Goal: Task Accomplishment & Management: Use online tool/utility

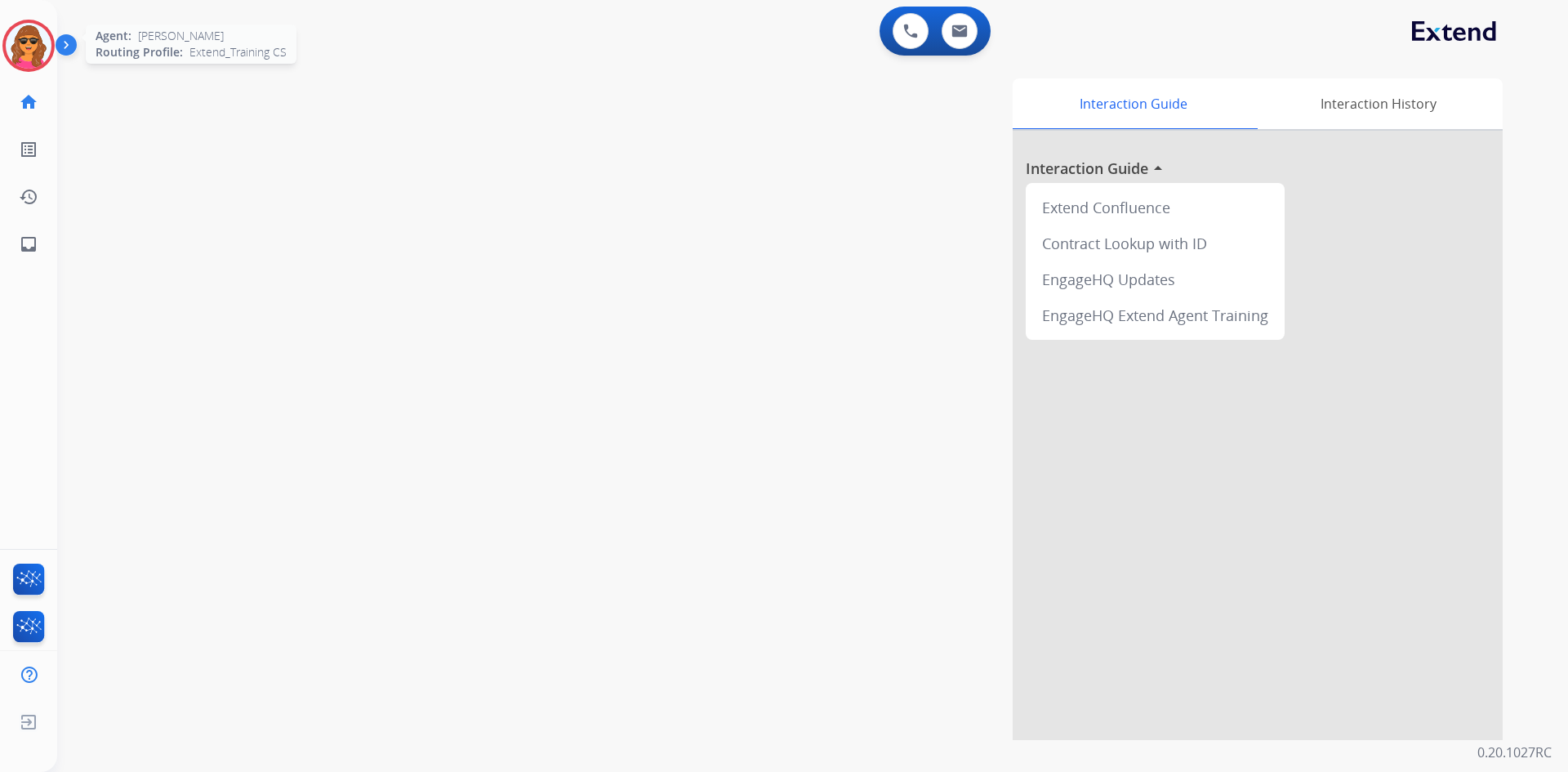
click at [34, 48] on img at bounding box center [28, 45] width 45 height 45
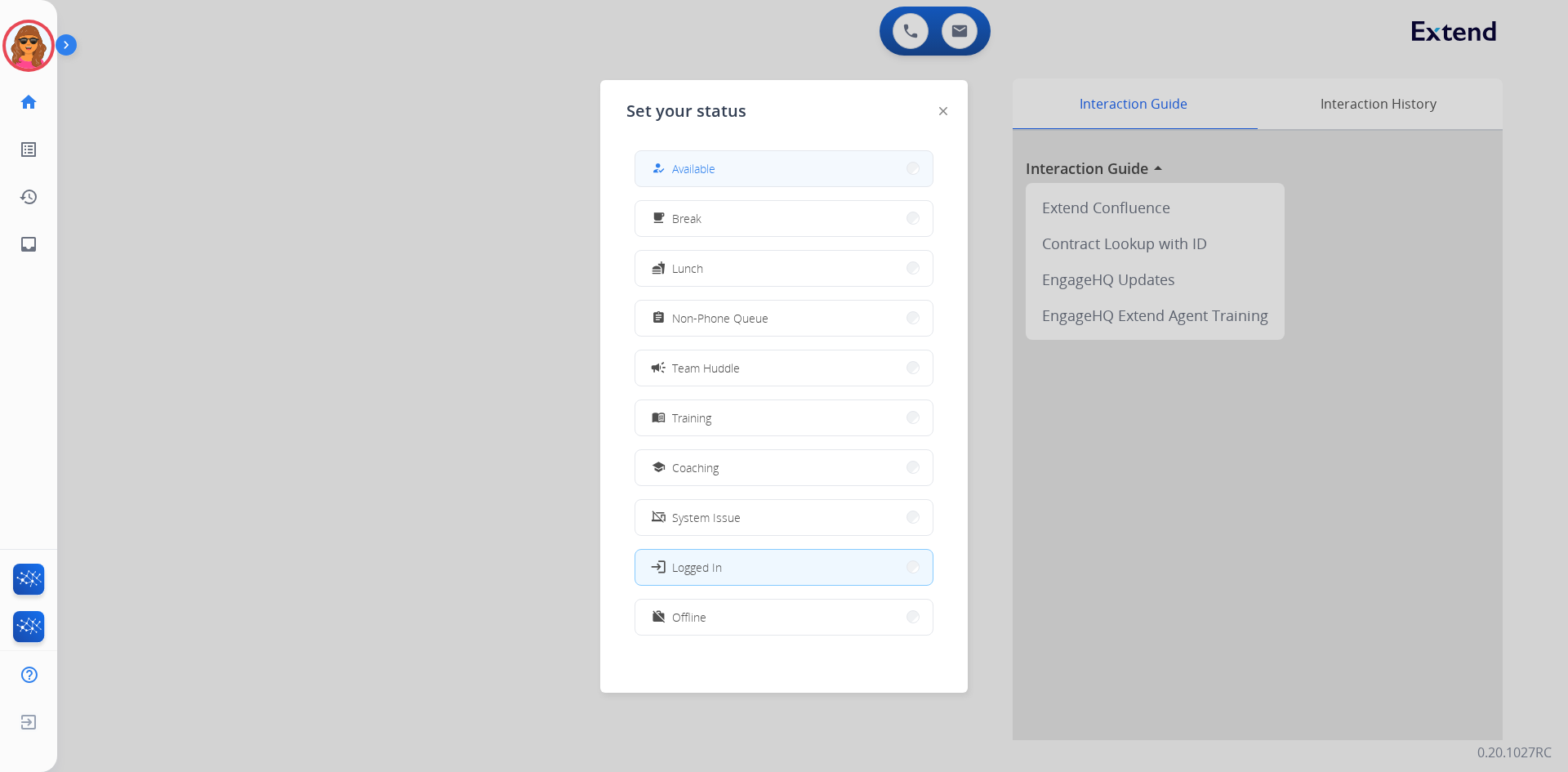
click at [725, 162] on button "how_to_reg Available" at bounding box center [784, 169] width 297 height 35
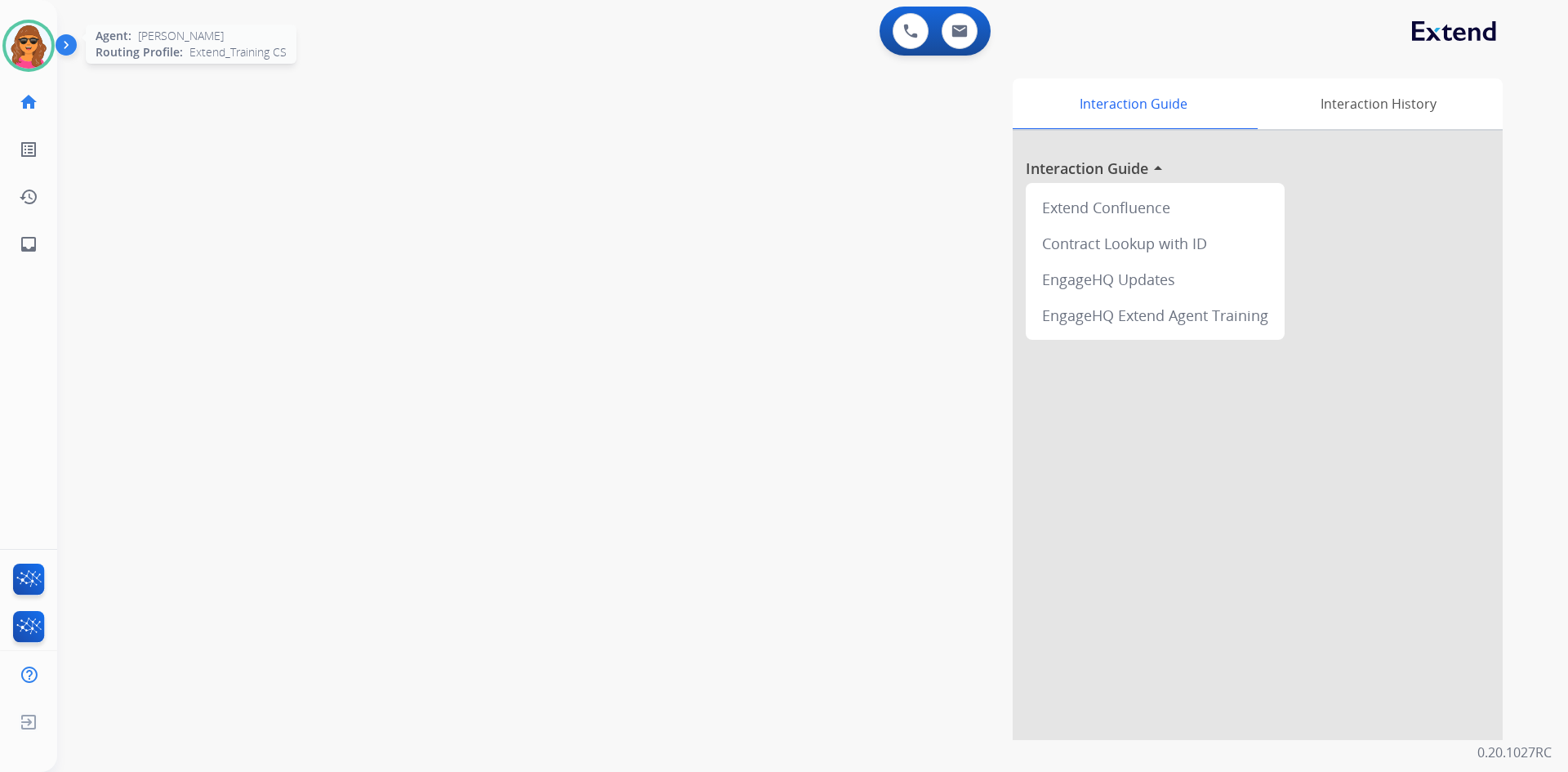
click at [36, 51] on img at bounding box center [28, 45] width 45 height 45
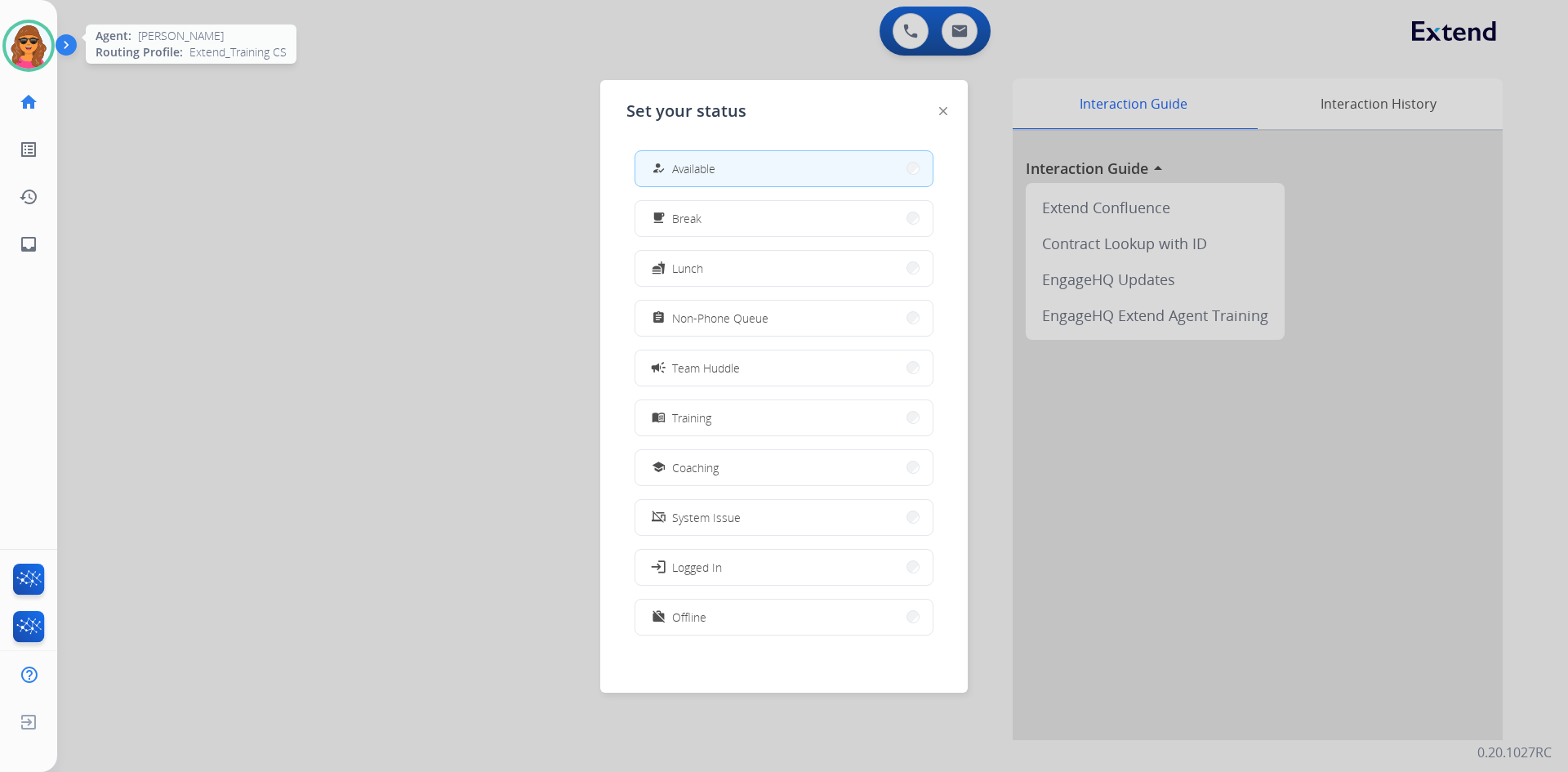
click at [36, 51] on img at bounding box center [28, 45] width 45 height 45
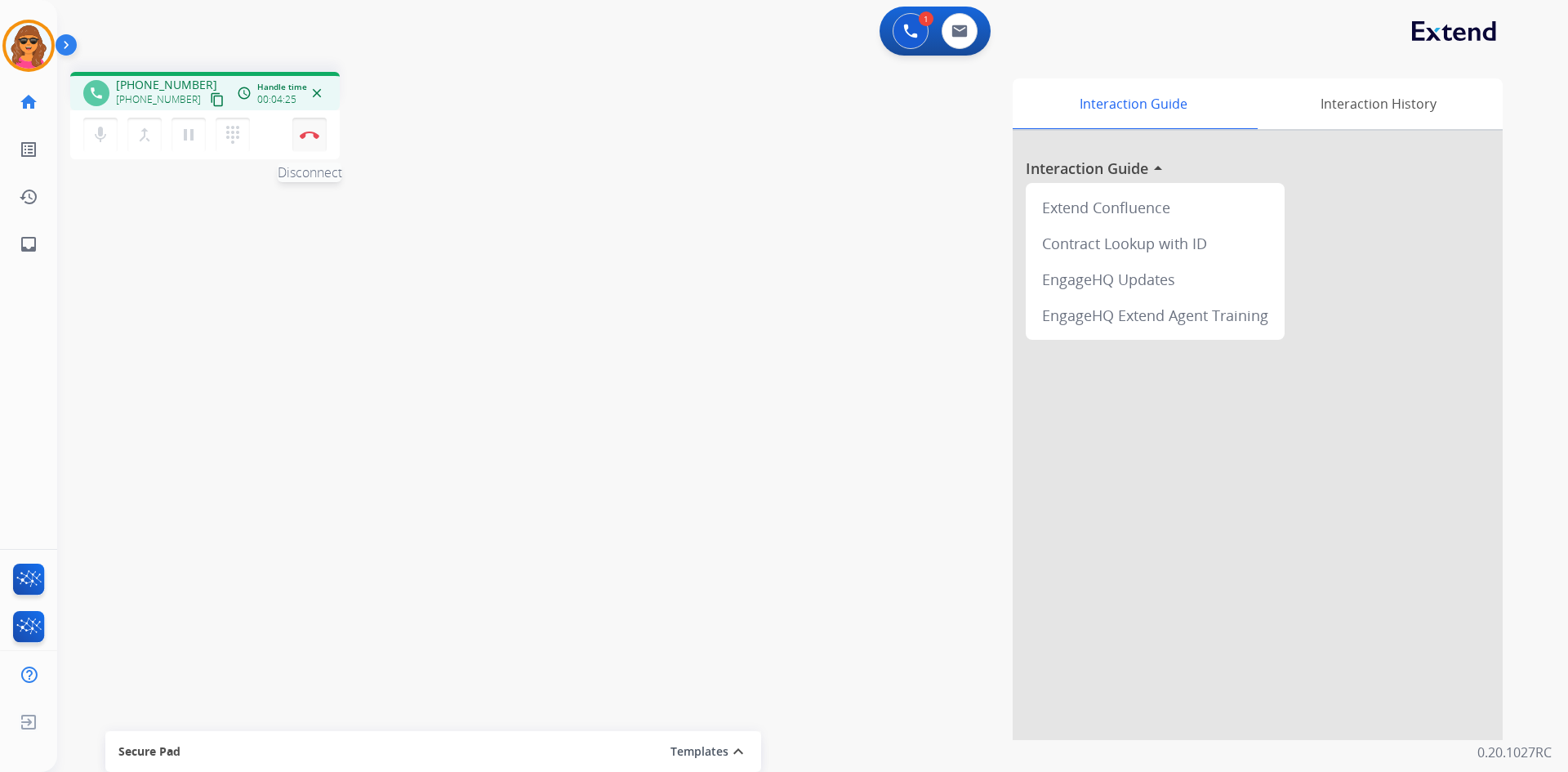
click at [315, 124] on button "Disconnect" at bounding box center [310, 135] width 35 height 35
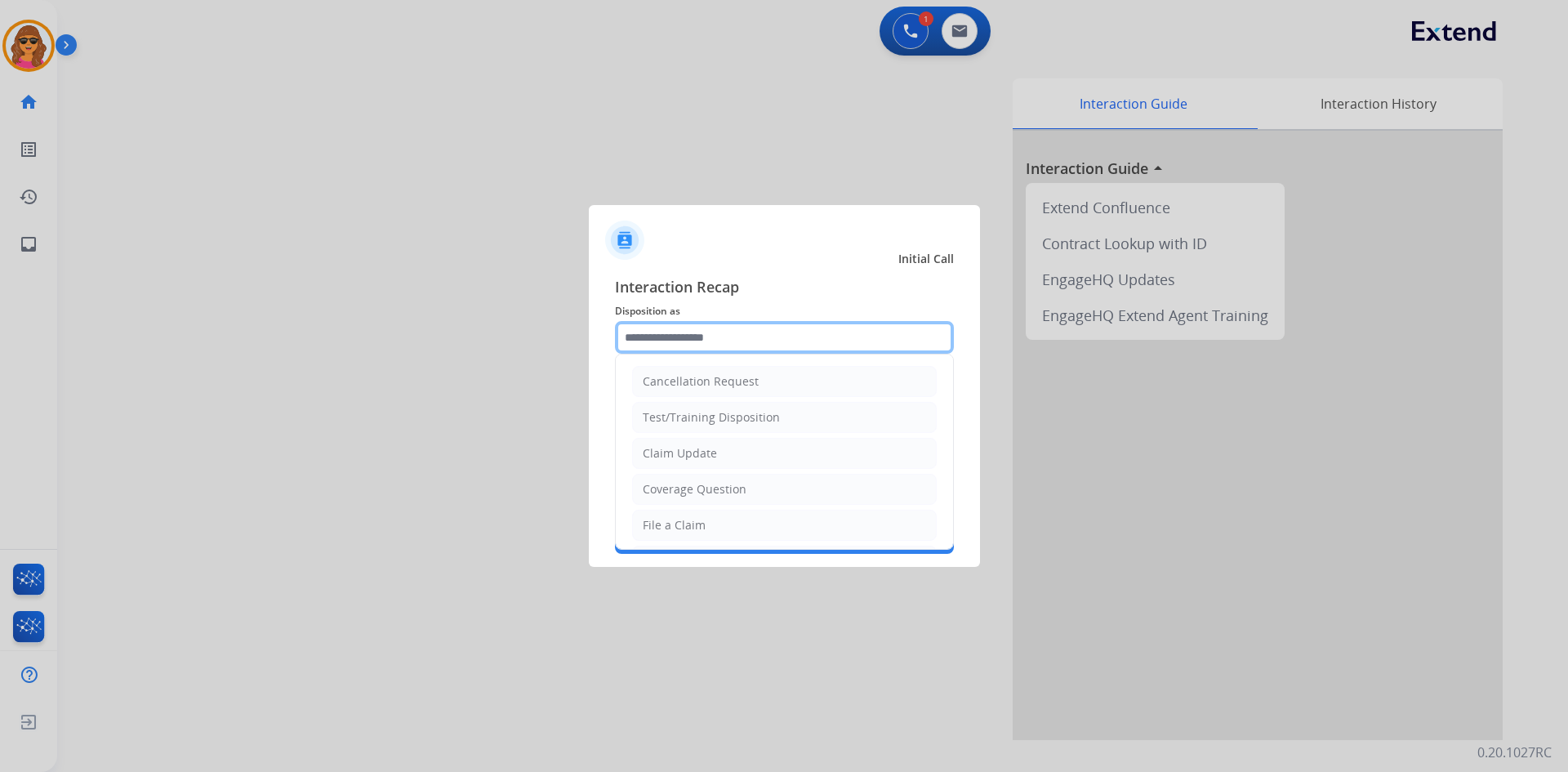
click at [638, 341] on input "text" at bounding box center [784, 338] width 339 height 33
click at [652, 531] on div "File a Claim" at bounding box center [674, 525] width 63 height 16
type input "**********"
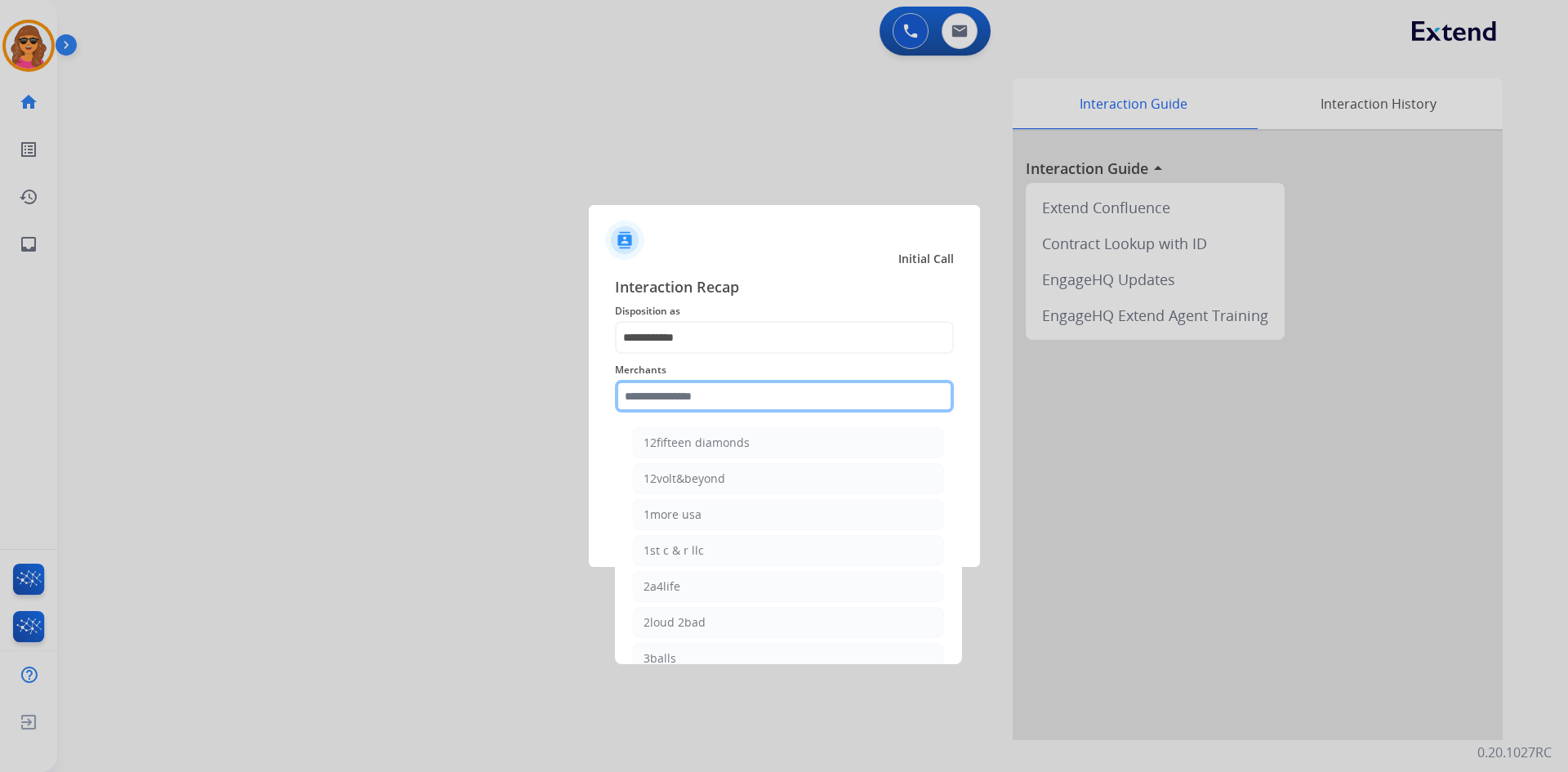
click at [628, 401] on input "text" at bounding box center [784, 396] width 339 height 33
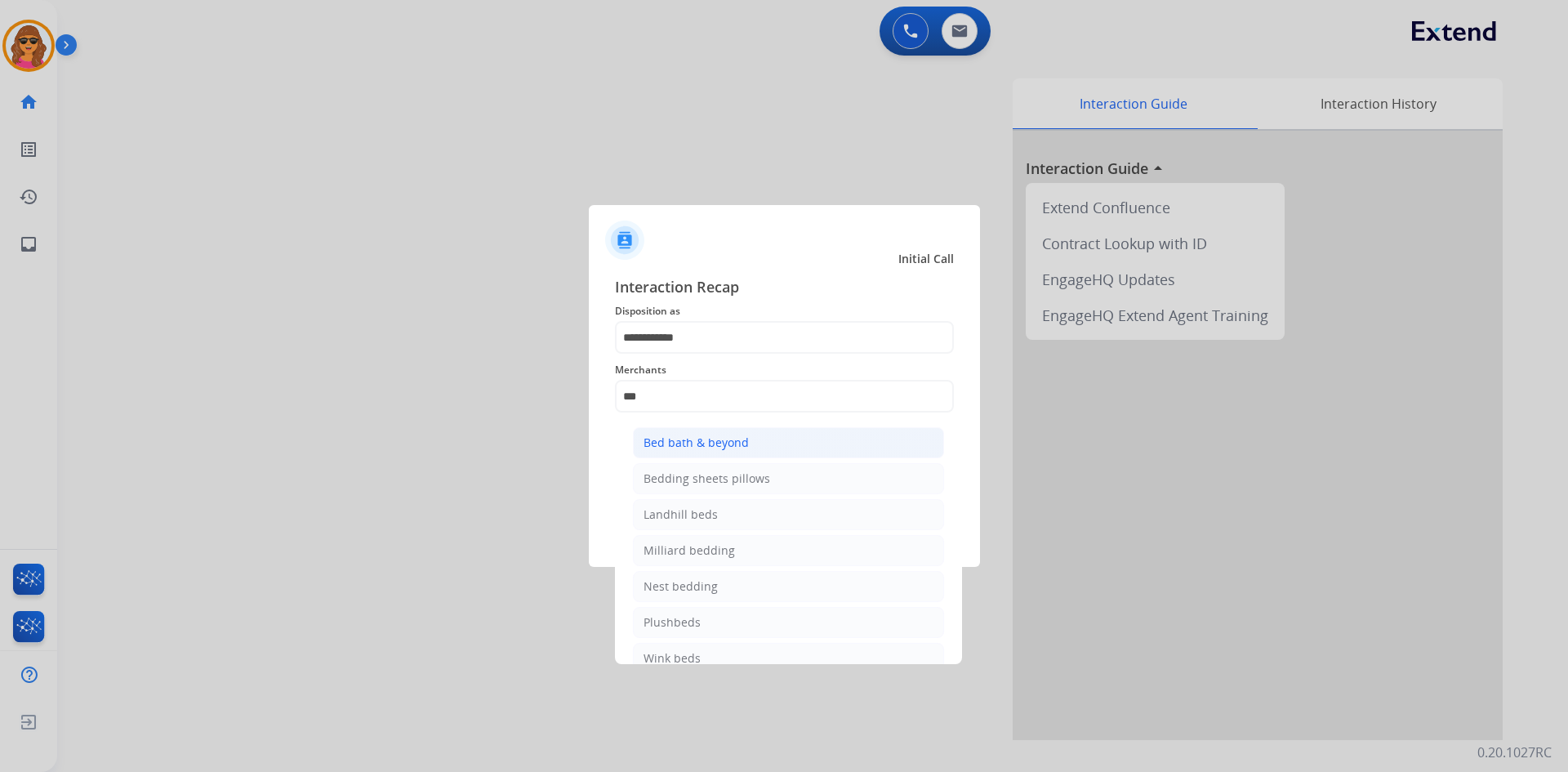
click at [693, 433] on li "Bed bath & beyond" at bounding box center [788, 443] width 311 height 31
type input "**********"
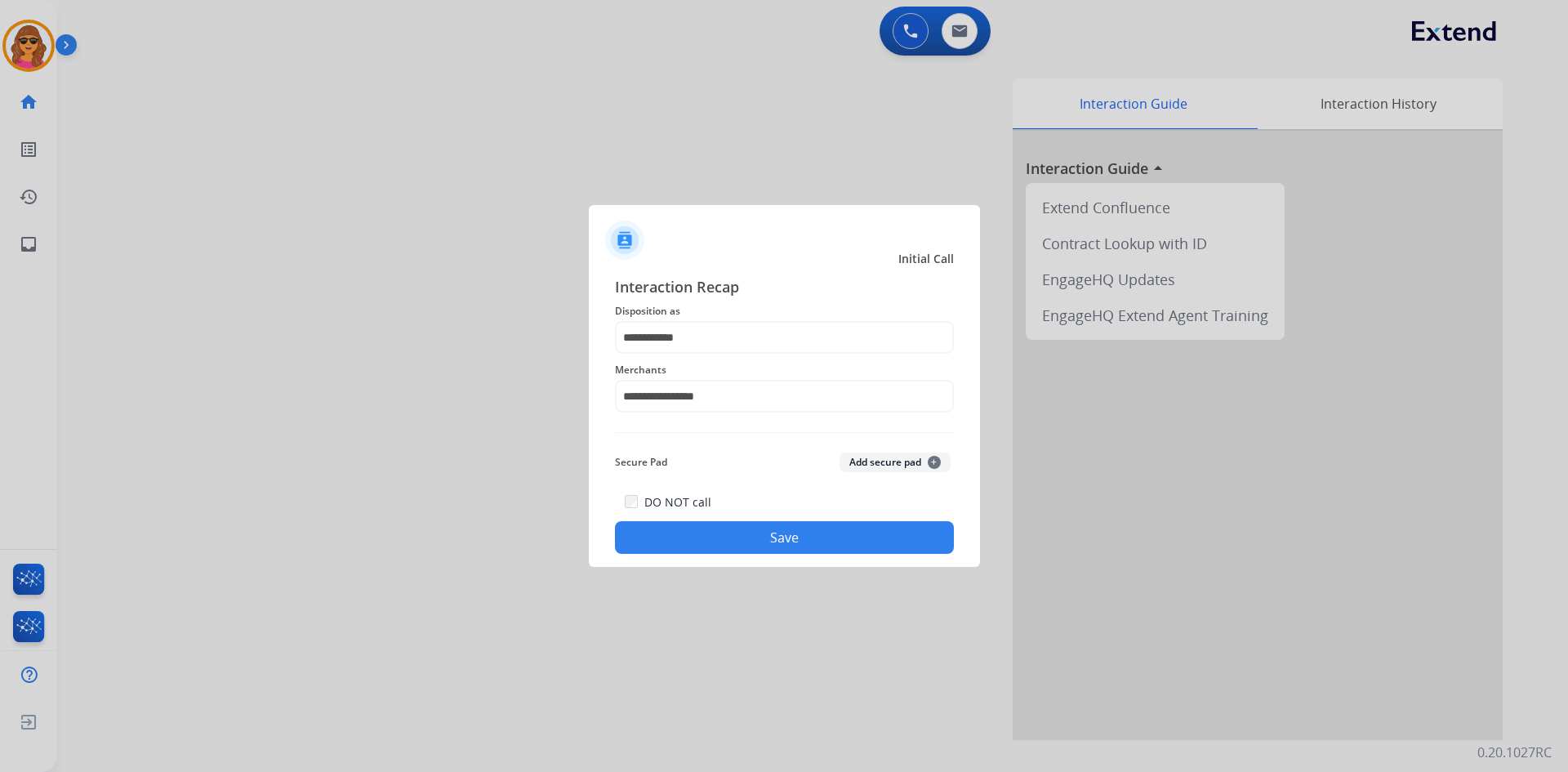
click at [796, 533] on button "Save" at bounding box center [784, 538] width 339 height 33
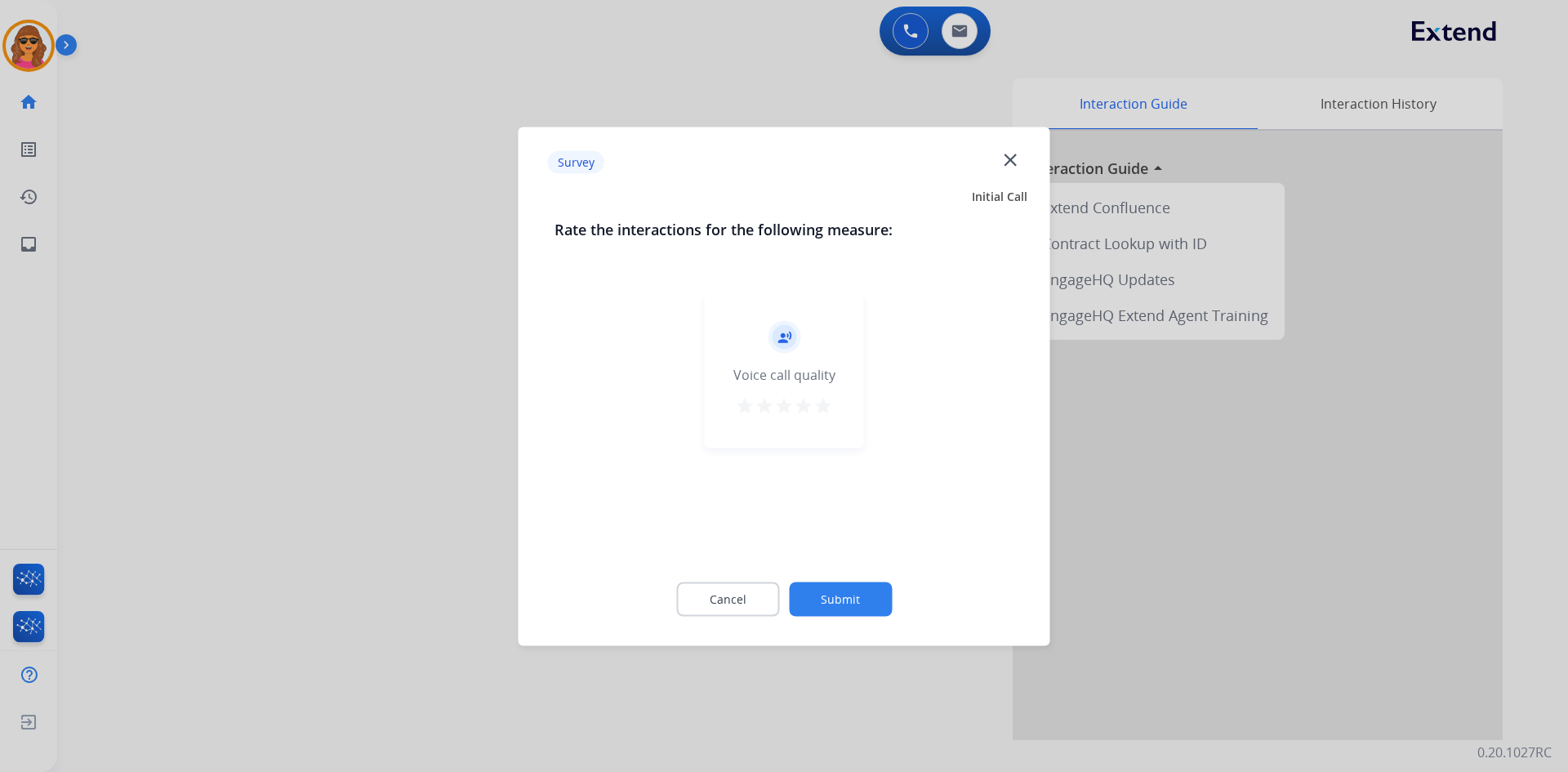
click at [825, 398] on mat-icon "star" at bounding box center [823, 405] width 19 height 19
click at [854, 600] on button "Submit" at bounding box center [839, 598] width 103 height 35
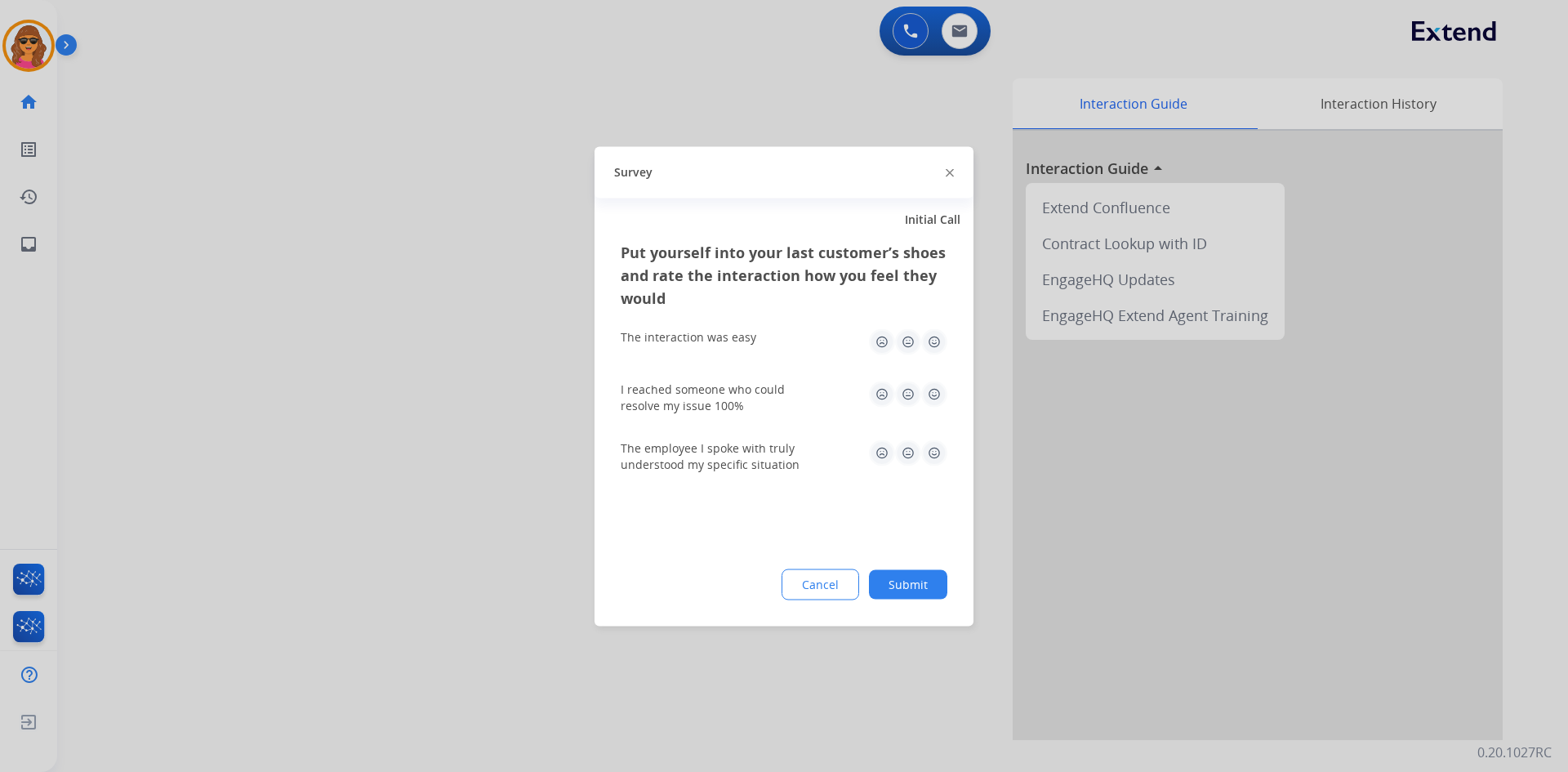
click at [934, 340] on img at bounding box center [933, 341] width 26 height 26
click at [936, 397] on img at bounding box center [933, 393] width 26 height 26
click at [934, 454] on img at bounding box center [933, 452] width 26 height 26
click at [921, 581] on button "Submit" at bounding box center [907, 584] width 78 height 29
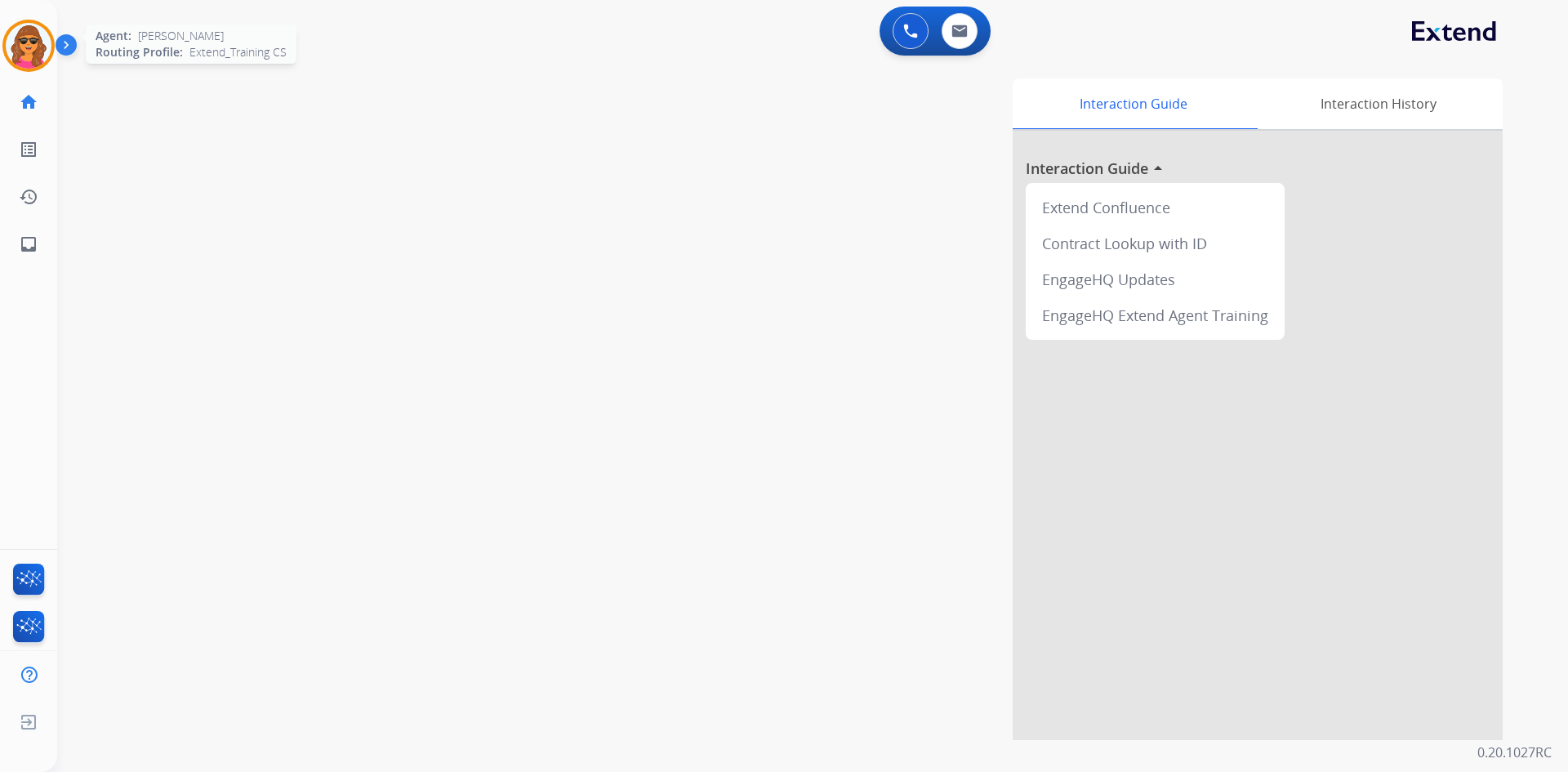
click at [26, 39] on img at bounding box center [28, 45] width 45 height 45
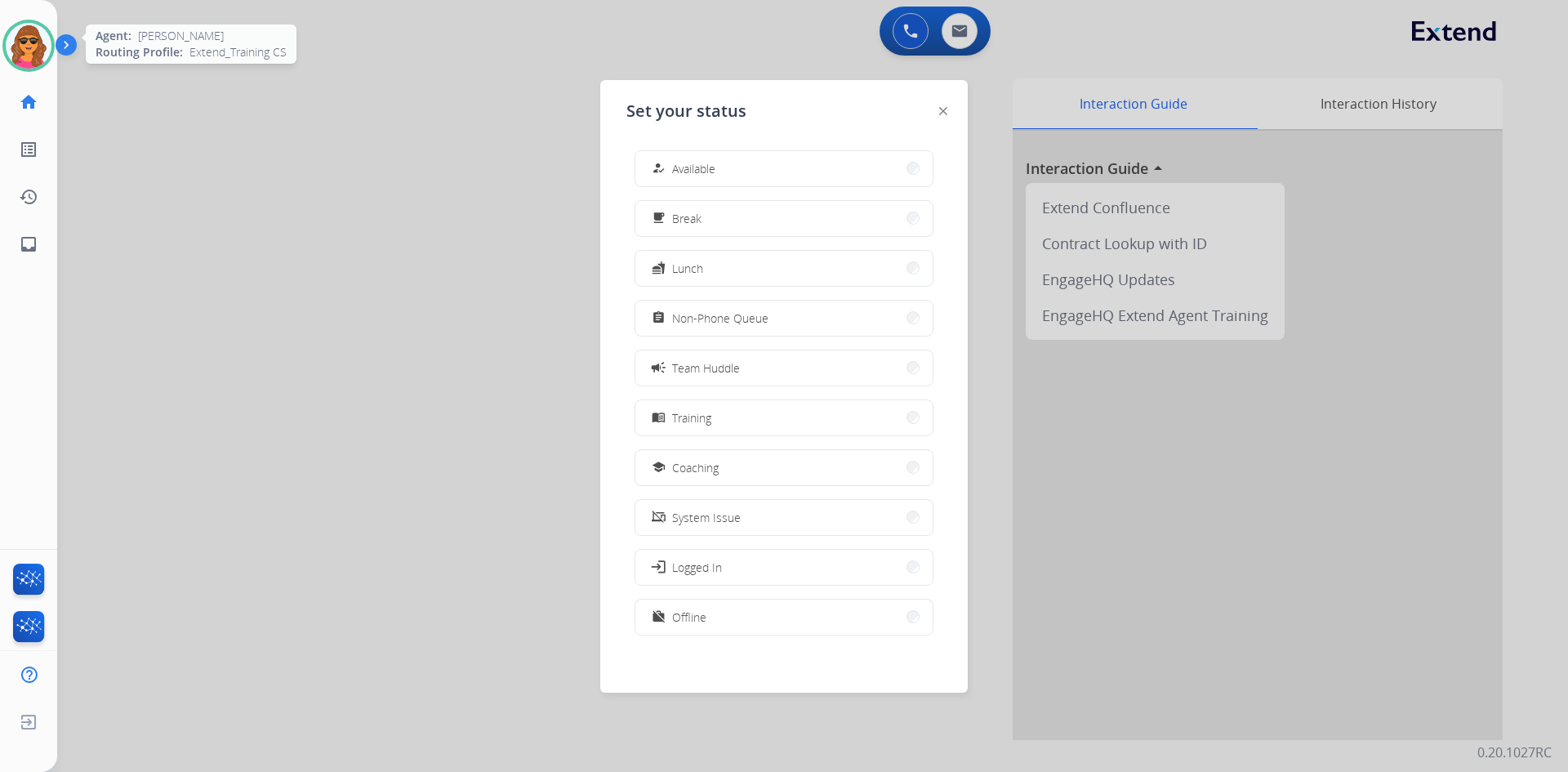
click at [31, 45] on img at bounding box center [28, 45] width 45 height 45
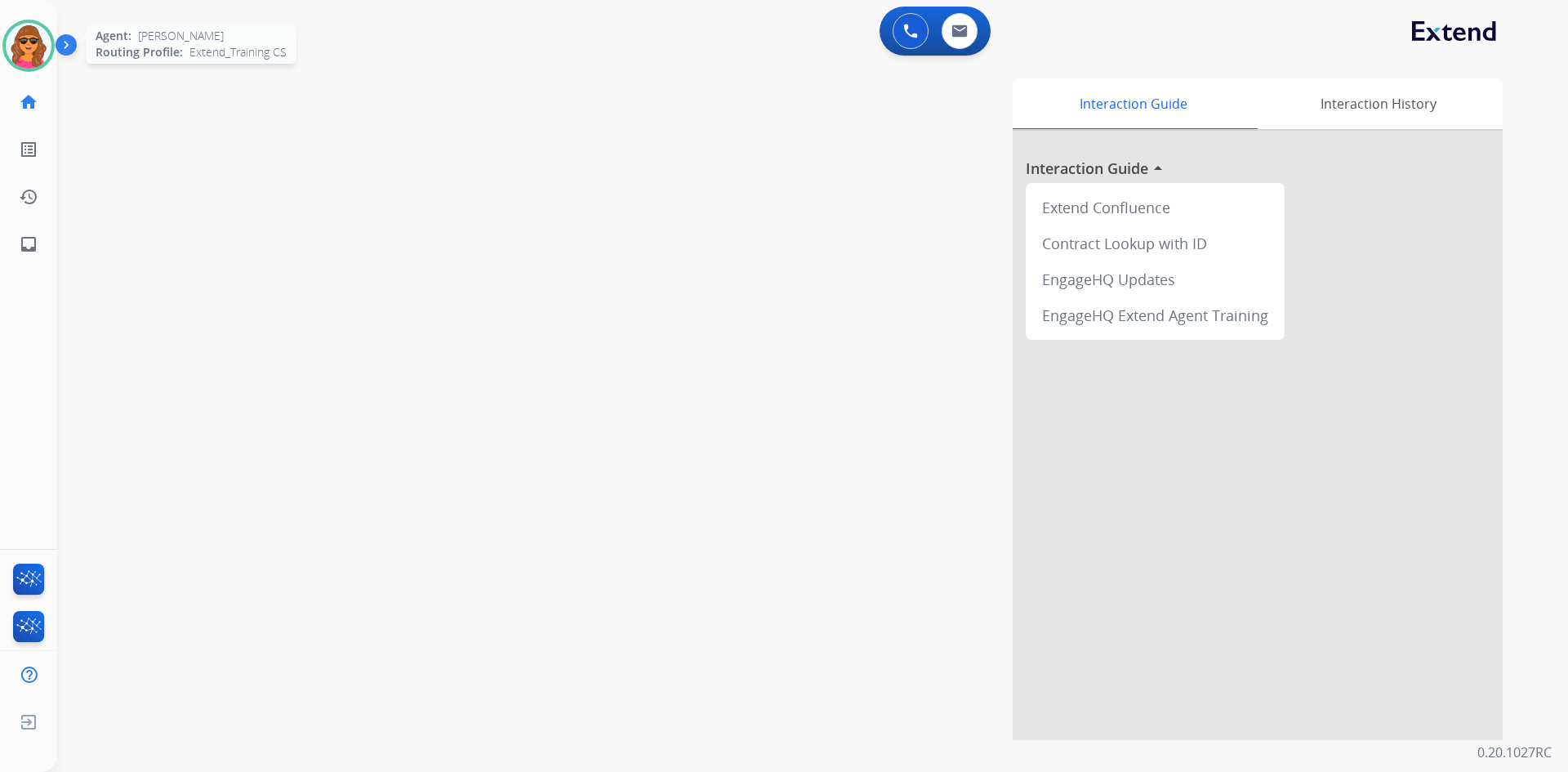
click at [40, 44] on img at bounding box center [28, 45] width 45 height 45
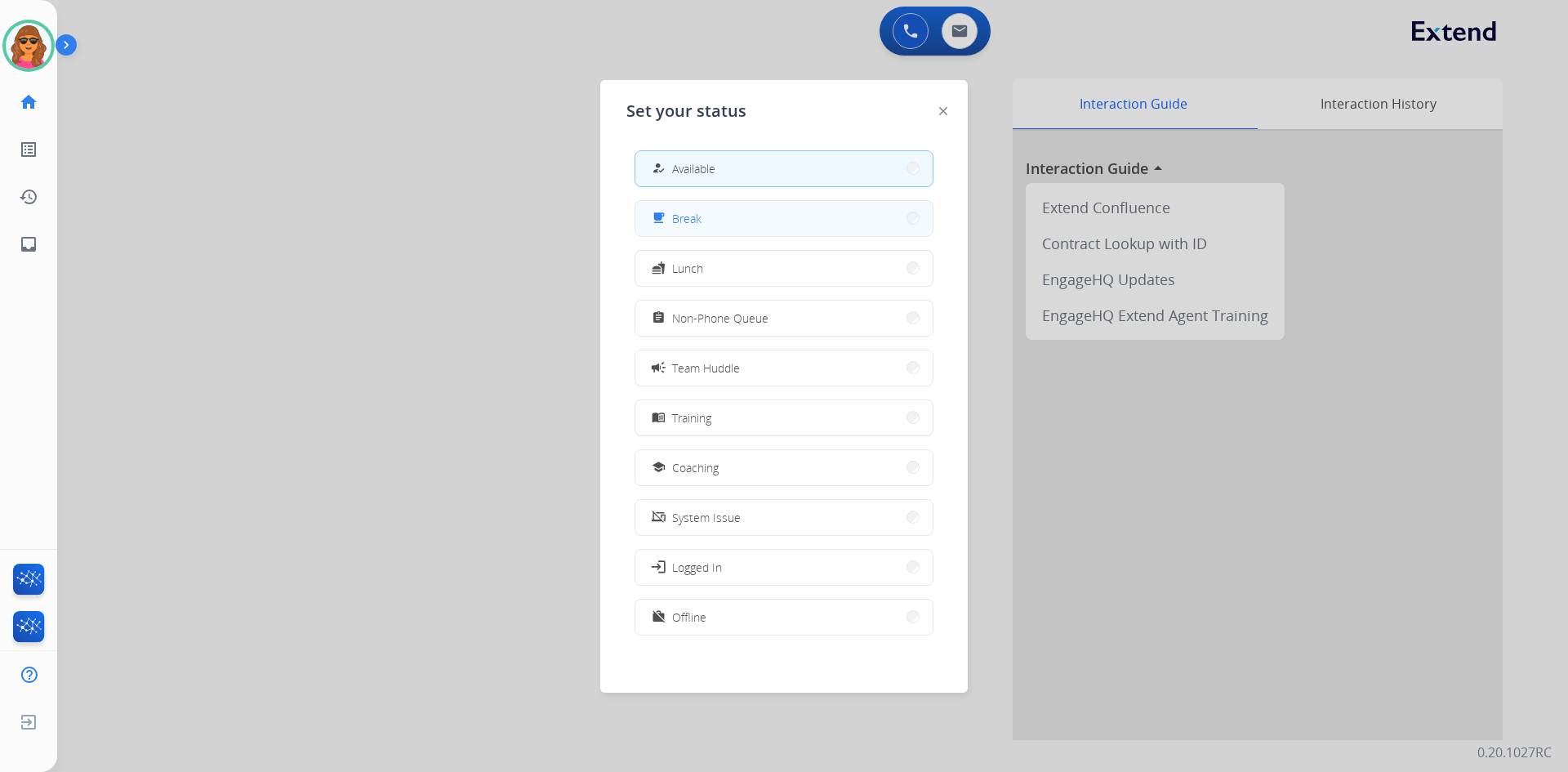
click at [720, 207] on button "free_breakfast Break" at bounding box center [784, 218] width 297 height 35
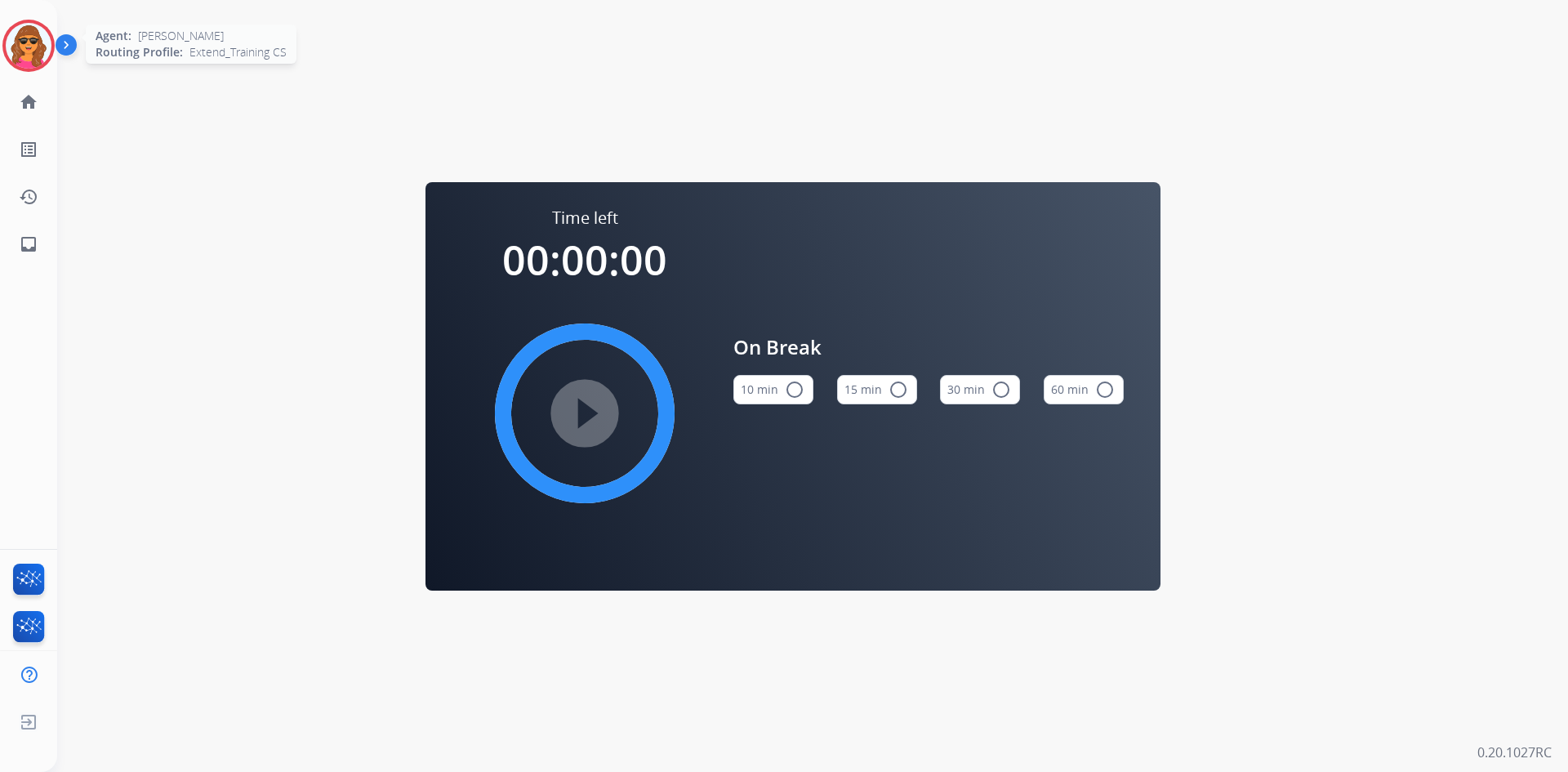
click at [11, 53] on img at bounding box center [28, 45] width 45 height 45
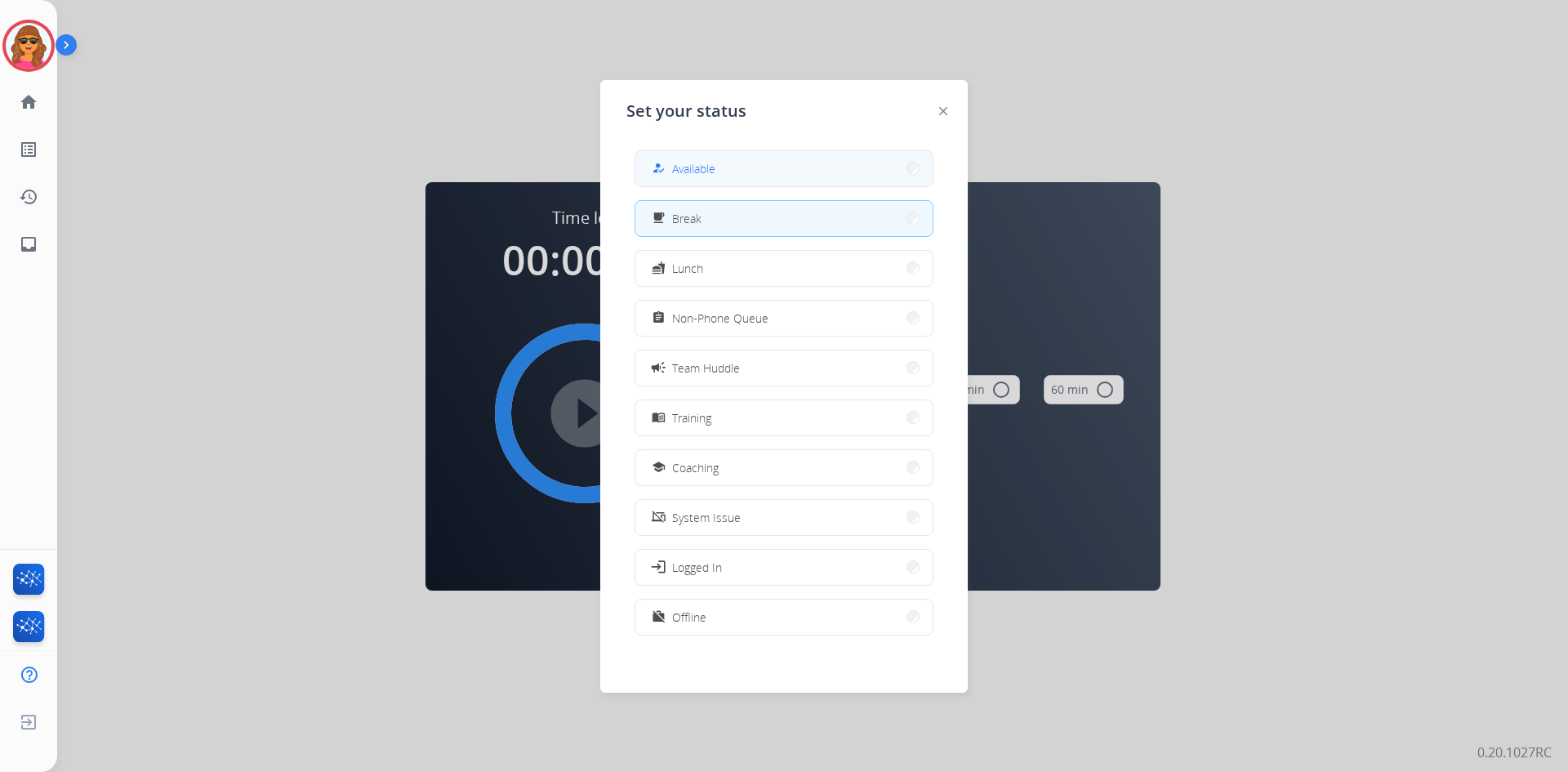
click at [684, 173] on span "Available" at bounding box center [693, 169] width 43 height 17
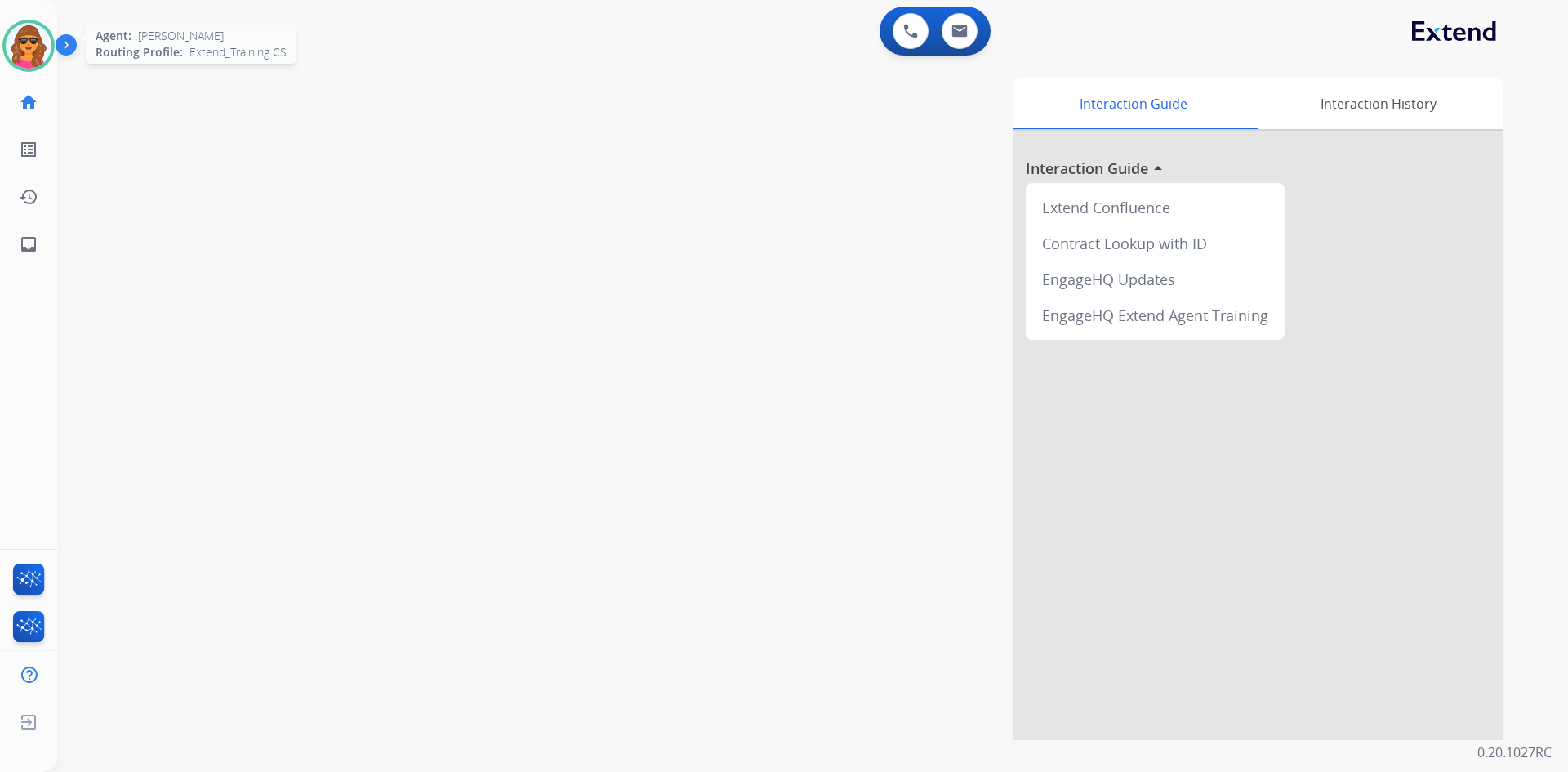
click at [35, 40] on img at bounding box center [28, 45] width 45 height 45
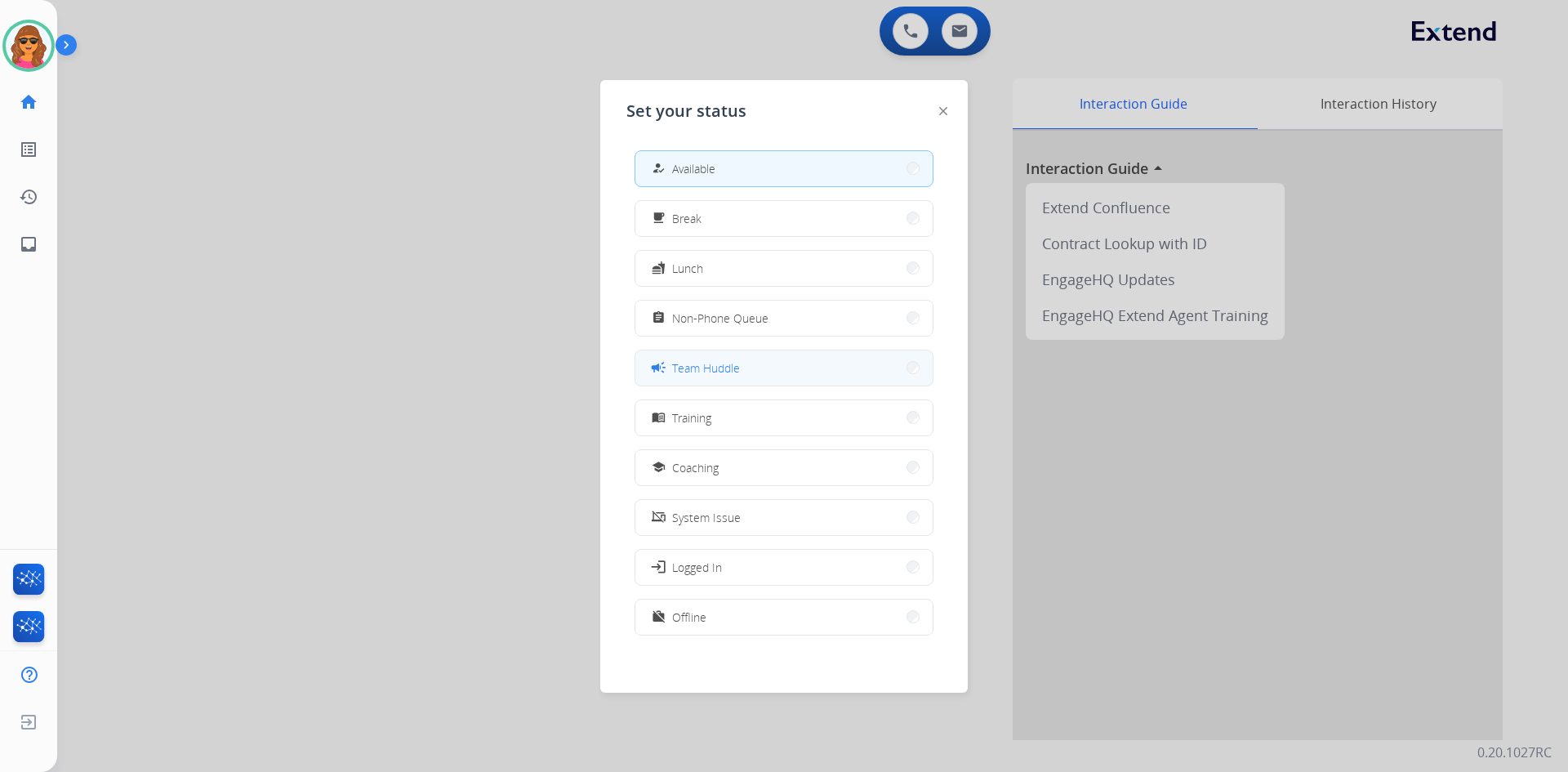
click at [710, 357] on button "campaign Team Huddle" at bounding box center [784, 368] width 297 height 35
